Goal: Information Seeking & Learning: Learn about a topic

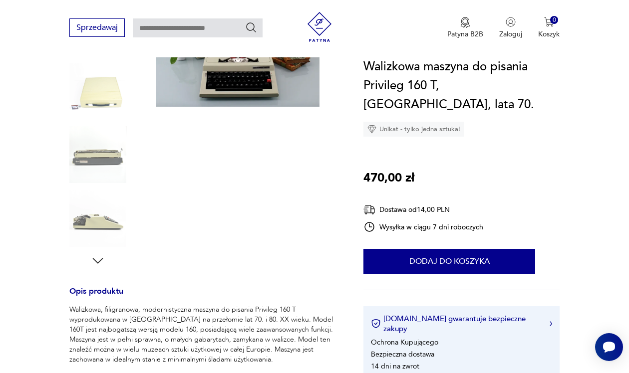
click at [96, 101] on img at bounding box center [97, 91] width 57 height 57
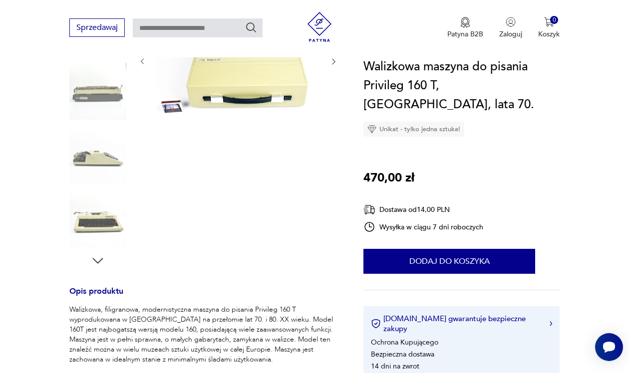
scroll to position [128, 0]
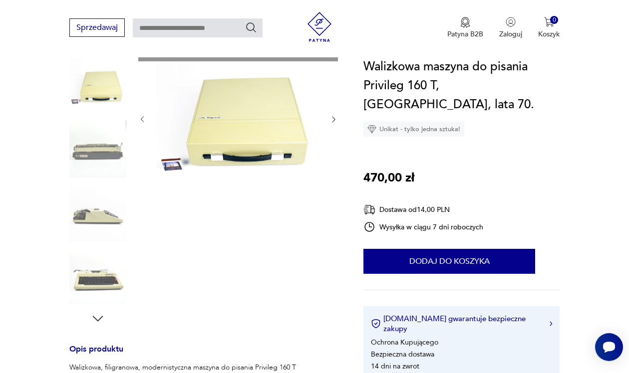
click at [95, 156] on img at bounding box center [97, 149] width 57 height 57
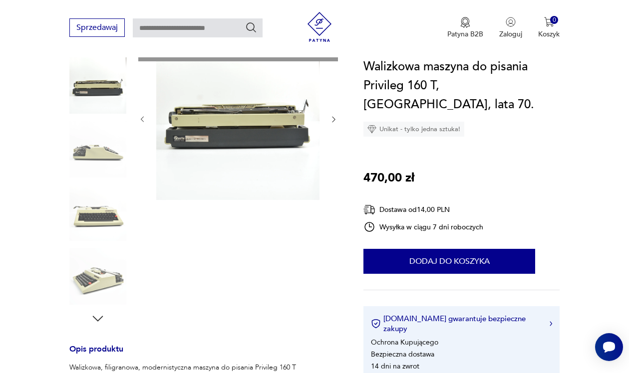
click at [92, 159] on img at bounding box center [97, 149] width 57 height 57
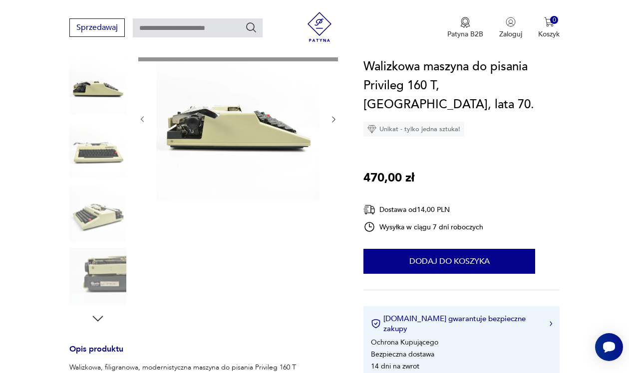
click at [92, 163] on img at bounding box center [97, 149] width 57 height 57
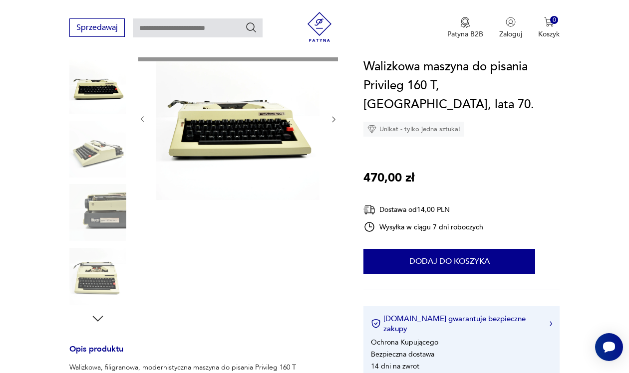
click at [92, 163] on img at bounding box center [97, 149] width 57 height 57
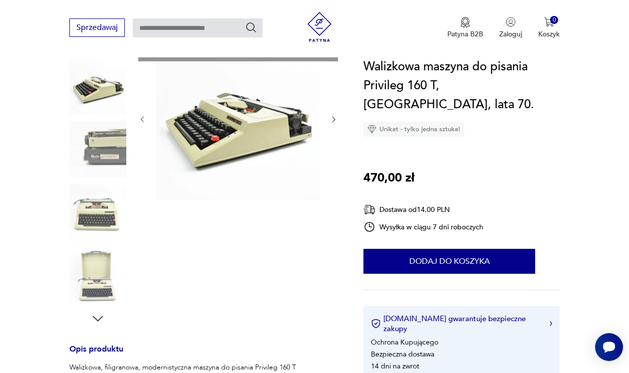
click at [92, 163] on img at bounding box center [97, 149] width 57 height 57
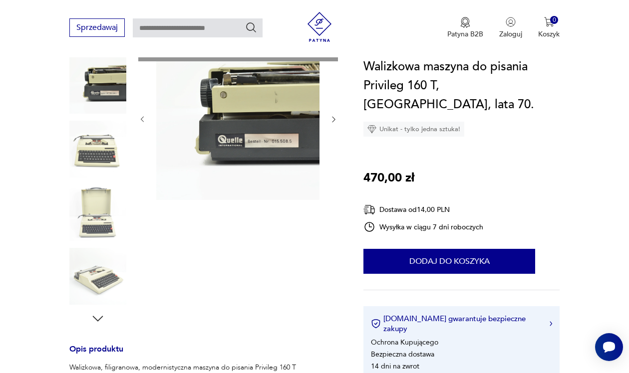
click at [92, 163] on img at bounding box center [97, 149] width 57 height 57
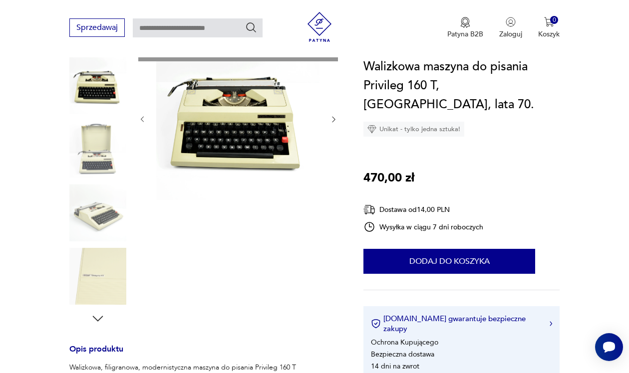
click at [92, 163] on img at bounding box center [97, 149] width 57 height 57
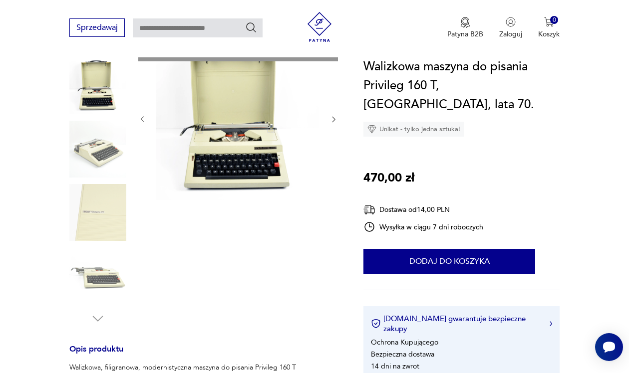
click at [92, 163] on img at bounding box center [97, 149] width 57 height 57
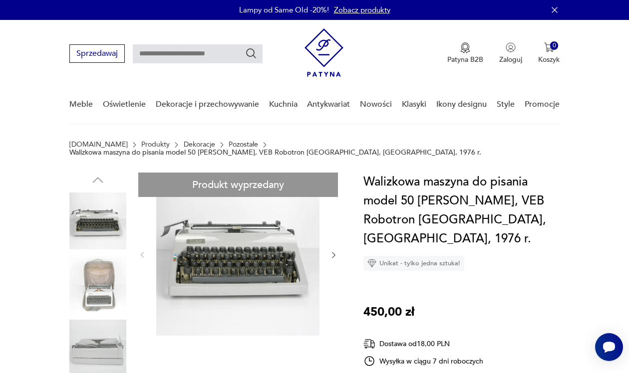
click at [91, 320] on img at bounding box center [97, 348] width 57 height 57
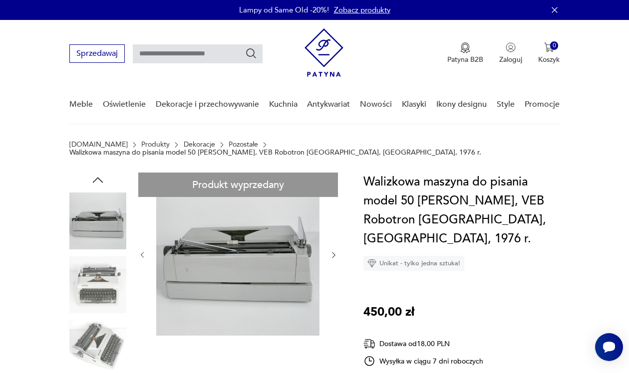
click at [91, 326] on img at bounding box center [97, 348] width 57 height 57
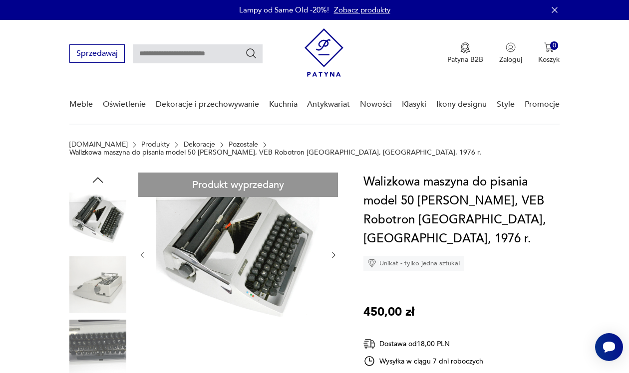
click at [91, 333] on img at bounding box center [97, 348] width 57 height 57
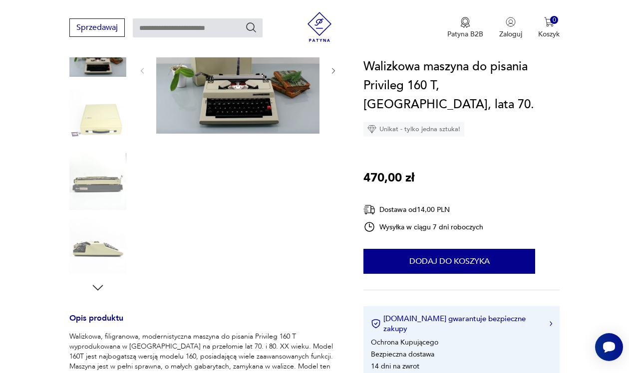
scroll to position [159, 0]
click at [95, 286] on icon "button" at bounding box center [97, 286] width 10 height 5
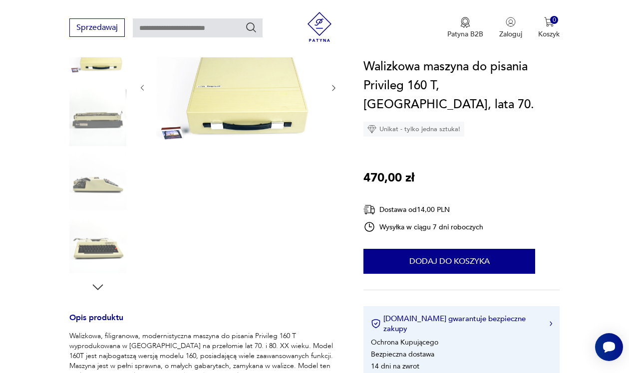
click at [95, 286] on icon "button" at bounding box center [97, 286] width 10 height 5
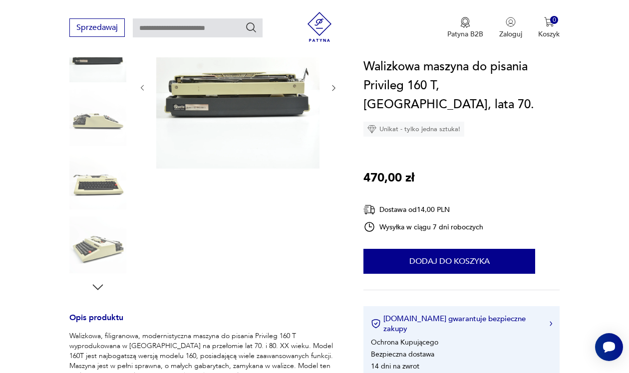
click at [95, 286] on icon "button" at bounding box center [97, 286] width 10 height 5
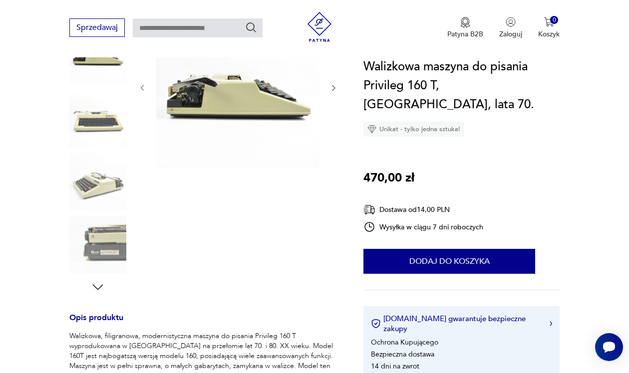
click at [95, 286] on icon "button" at bounding box center [97, 286] width 10 height 5
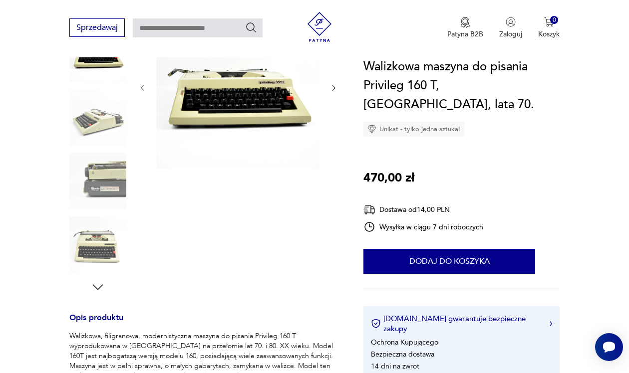
click at [97, 225] on img at bounding box center [97, 244] width 57 height 57
